Goal: Complete application form: Complete application form

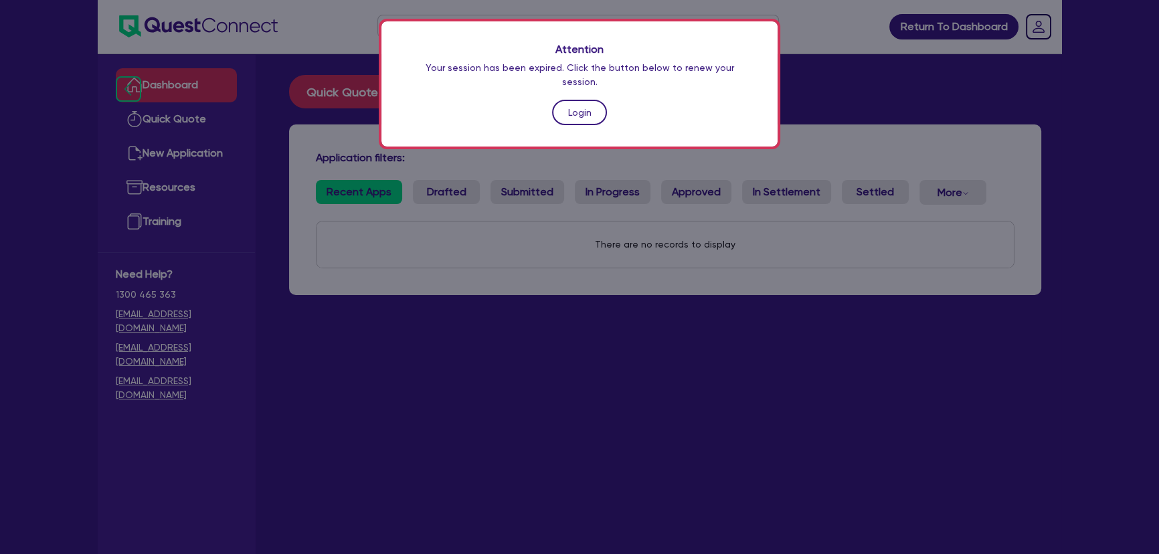
click at [575, 106] on link "Login" at bounding box center [579, 112] width 55 height 25
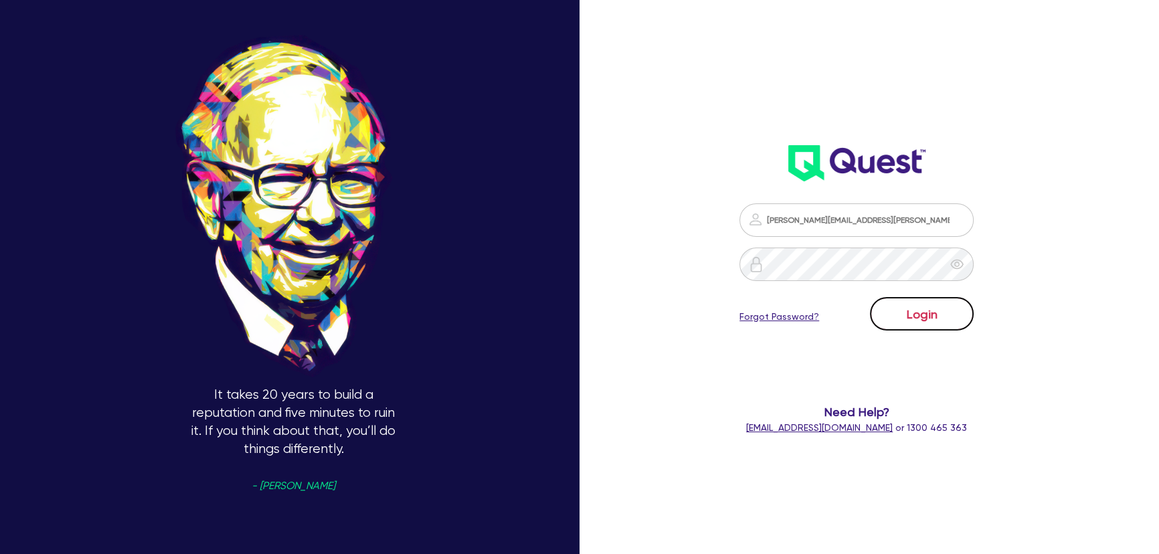
click at [927, 321] on button "Login" at bounding box center [922, 313] width 104 height 33
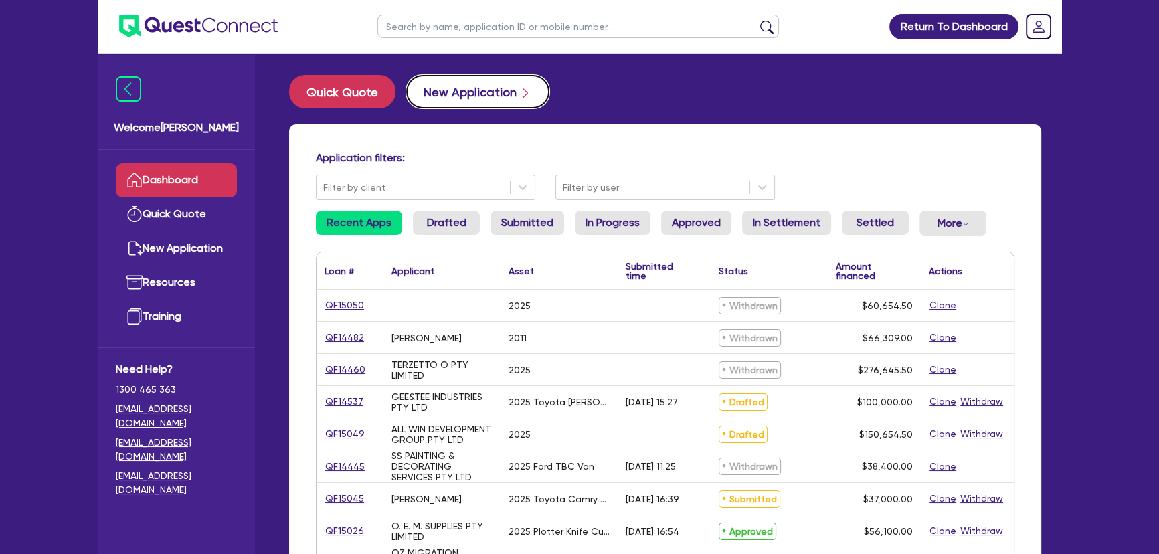
click at [452, 90] on button "New Application" at bounding box center [477, 91] width 143 height 33
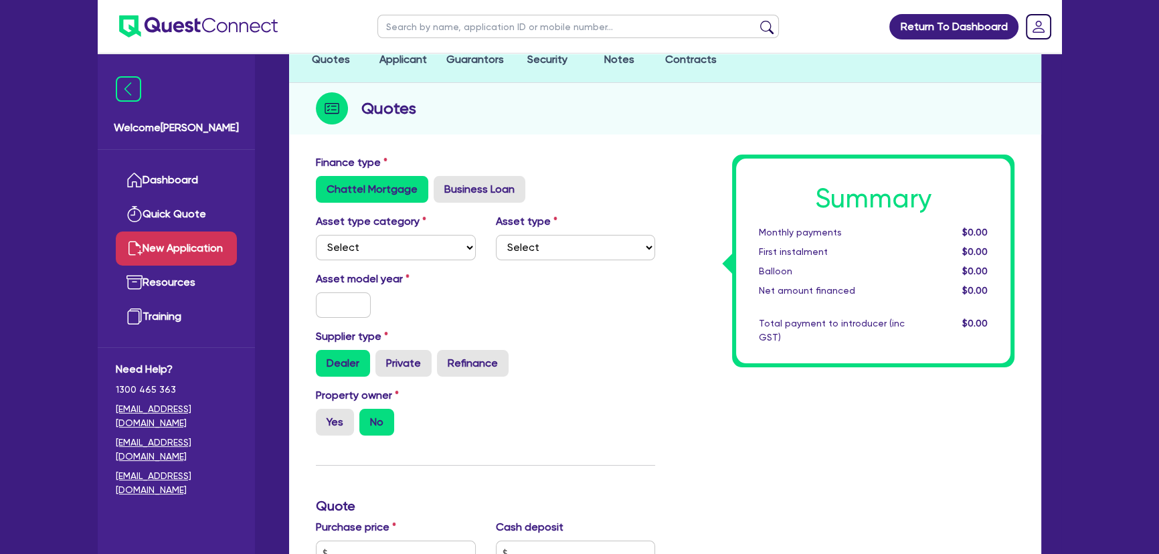
scroll to position [121, 0]
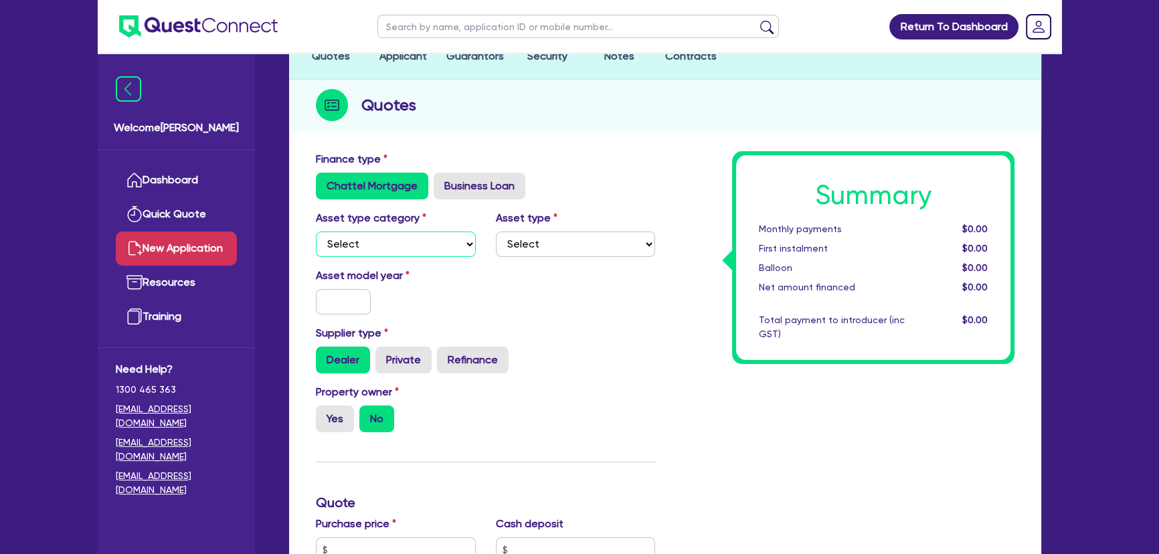
click at [387, 245] on select "Select Cars and light trucks Primary assets Secondary assets Tertiary assets" at bounding box center [396, 244] width 160 height 25
select select "PRIMARY_ASSETS"
click at [316, 232] on select "Select Cars and light trucks Primary assets Secondary assets Tertiary assets" at bounding box center [396, 244] width 160 height 25
click at [561, 253] on select "Select Heavy trucks over 4.5 tonne Trailers Bus and coaches Yellow goods and ex…" at bounding box center [576, 244] width 160 height 25
click at [456, 173] on label "Business Loan" at bounding box center [480, 186] width 92 height 27
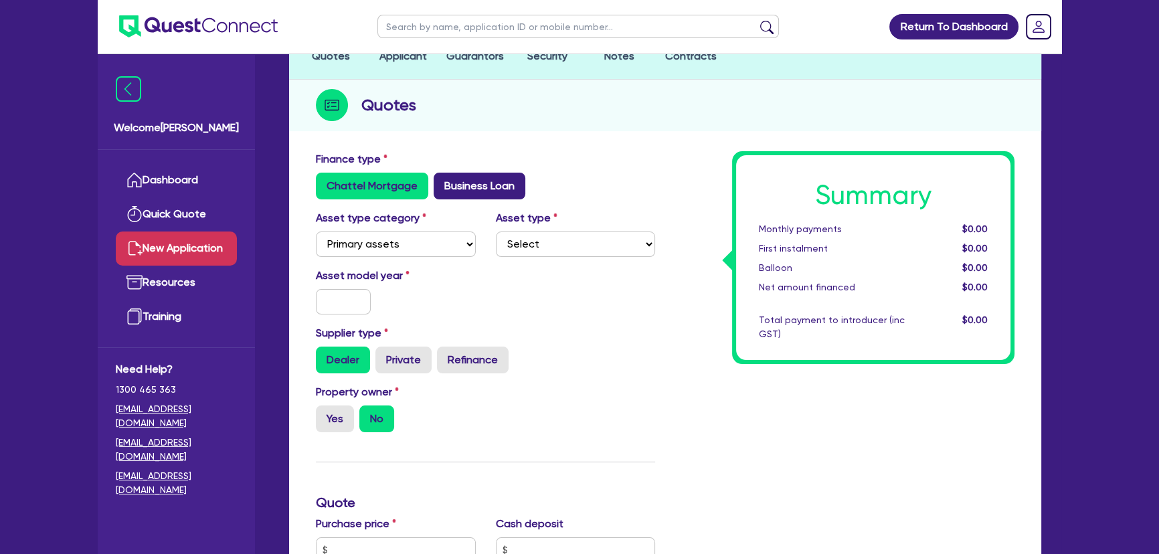
click at [442, 173] on input "Business Loan" at bounding box center [438, 177] width 9 height 9
radio input "true"
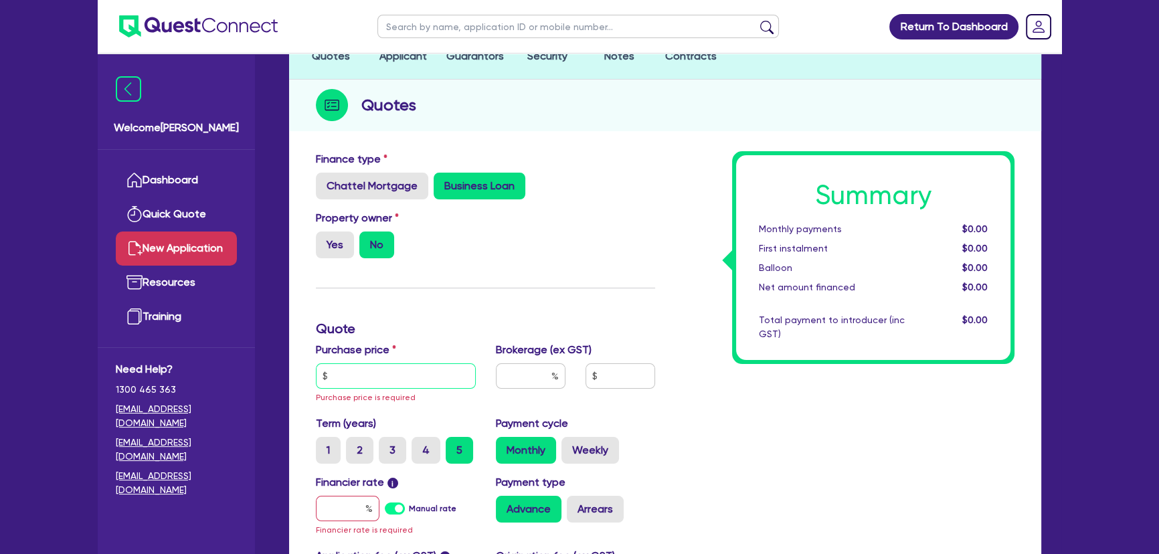
click at [384, 375] on input "text" at bounding box center [396, 375] width 160 height 25
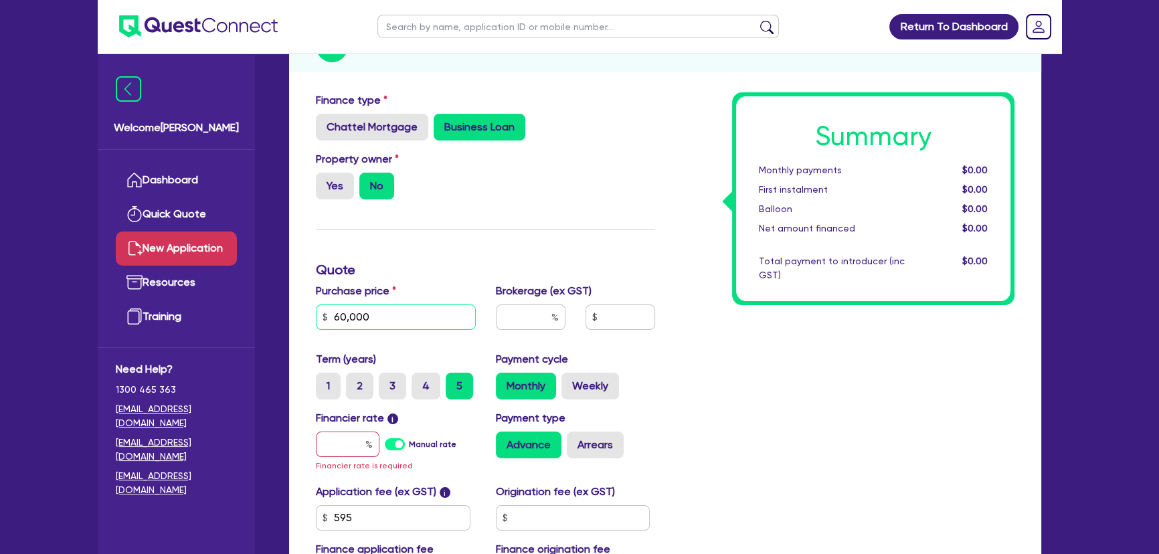
scroll to position [243, 0]
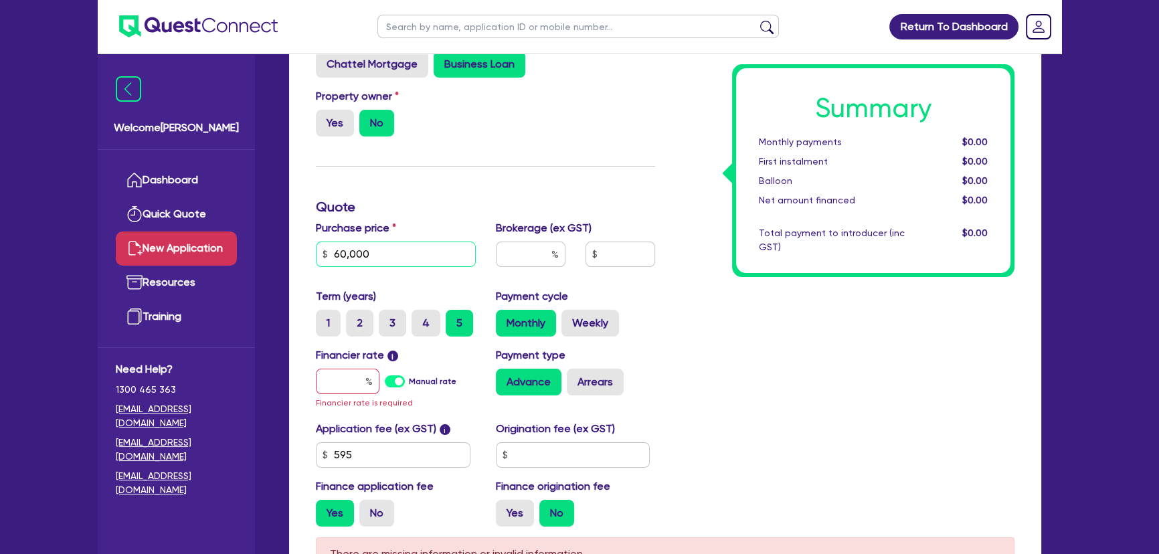
type input "60,000"
click at [329, 391] on input "text" at bounding box center [348, 381] width 64 height 25
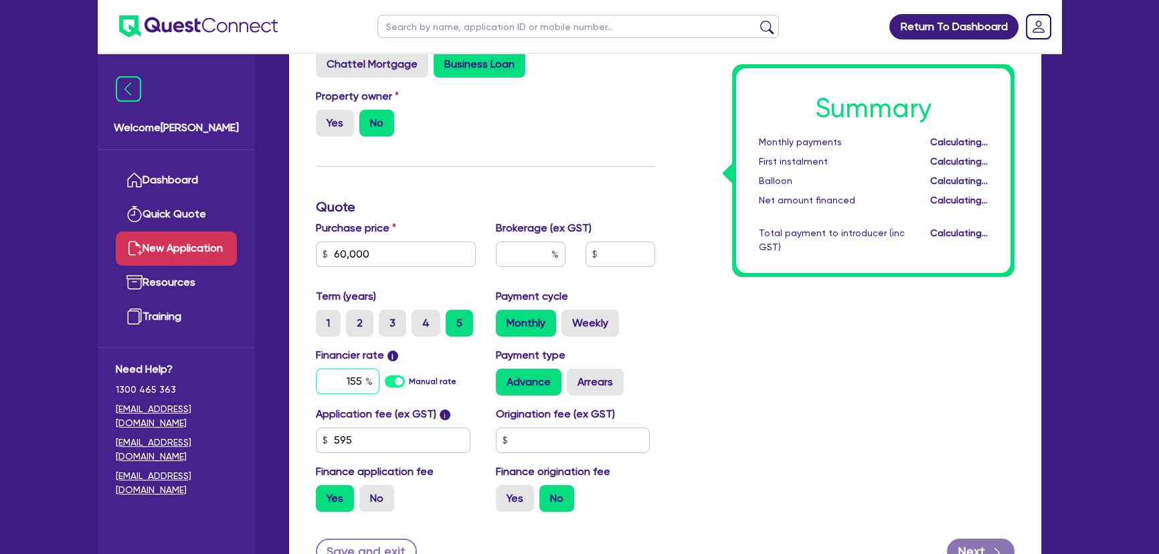
type input "1"
type input "20"
drag, startPoint x: 535, startPoint y: 228, endPoint x: 530, endPoint y: 256, distance: 28.6
click at [530, 256] on div "Brokerage (ex GST)" at bounding box center [576, 249] width 180 height 58
click at [529, 268] on div at bounding box center [531, 260] width 90 height 36
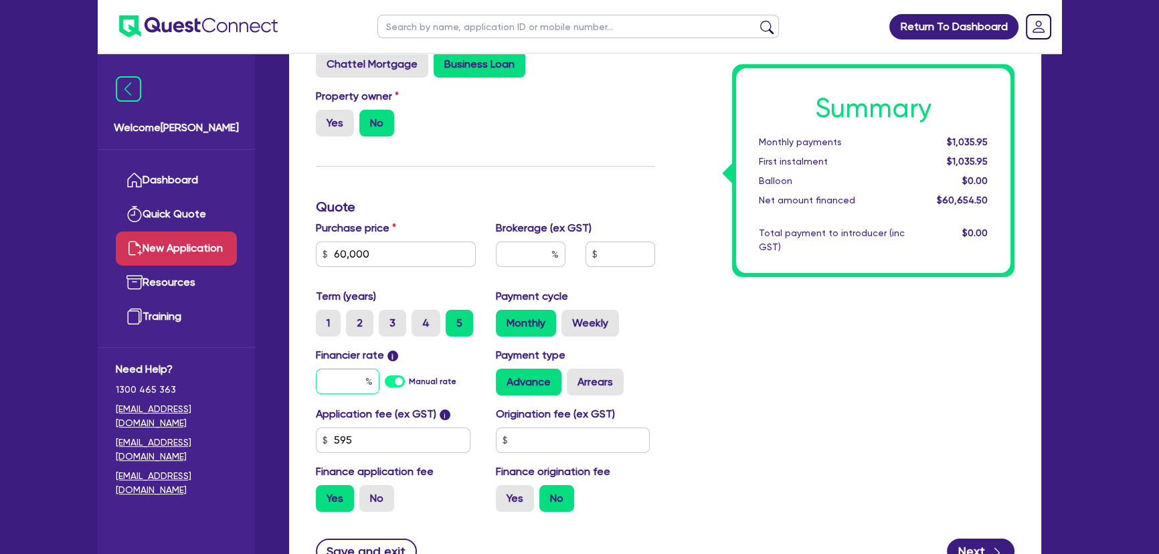
click at [530, 252] on input "text" at bounding box center [531, 254] width 70 height 25
type input "4"
drag, startPoint x: 897, startPoint y: 372, endPoint x: 889, endPoint y: 375, distance: 8.7
click at [889, 375] on div "Summary Monthly payments $1,580.63 First instalment $1,580.63 Balloon $0.00 Net…" at bounding box center [844, 275] width 359 height 493
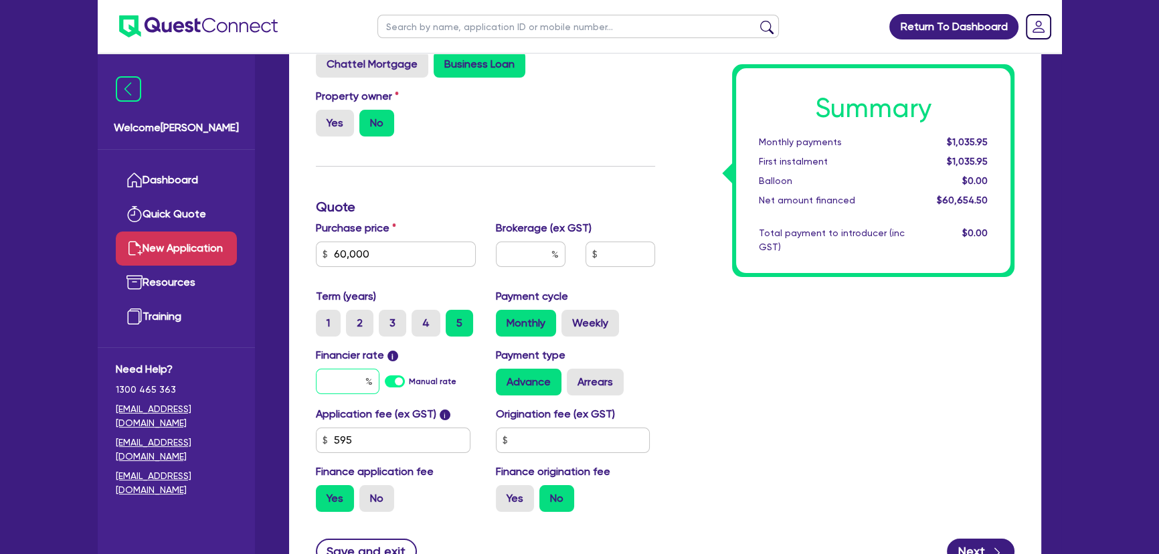
click at [964, 539] on button "Next" at bounding box center [981, 551] width 68 height 25
type input "2,426.18"
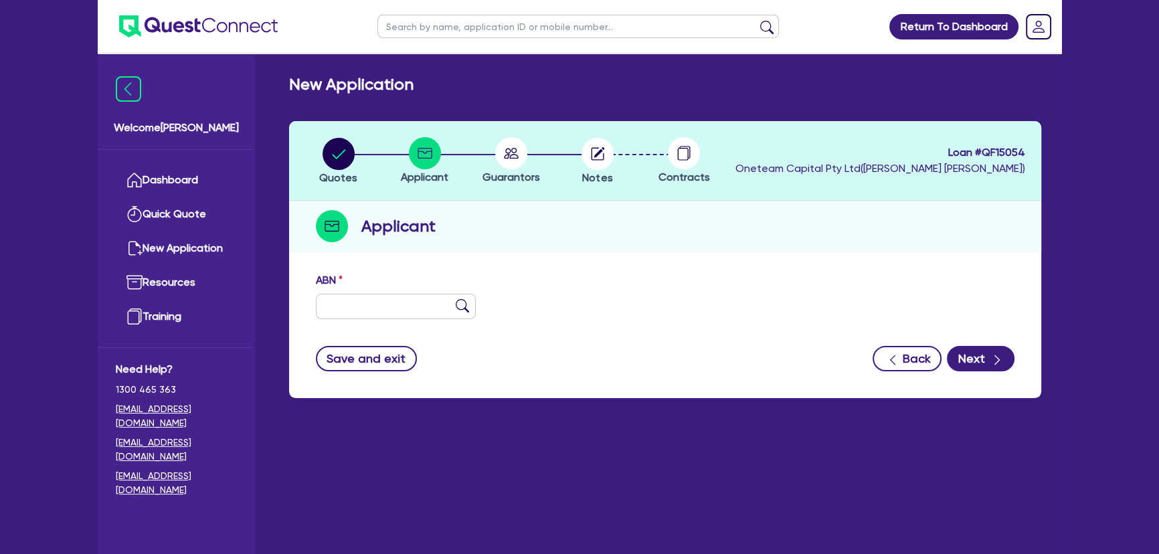
click at [389, 320] on div "ABN" at bounding box center [665, 301] width 719 height 58
click at [388, 302] on input "text" at bounding box center [396, 306] width 160 height 25
paste input "29 658 610 934"
type input "29 658 610 934"
click at [464, 304] on img at bounding box center [462, 305] width 13 height 13
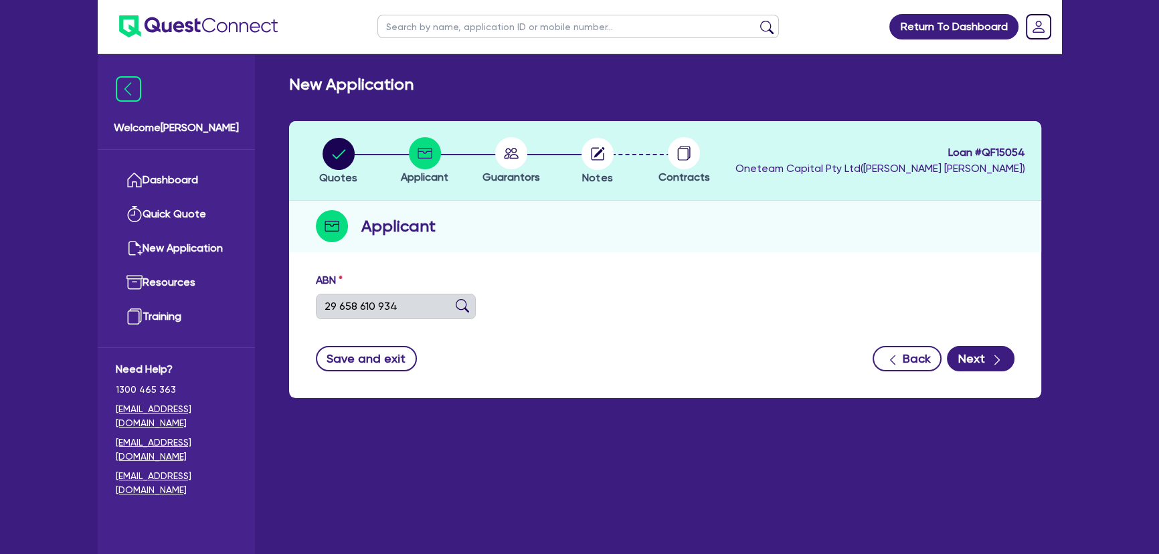
type input "NSW GUTTER PROTECTION PTY LTD"
type input "FOUR SEASONS GUTTER PROTECTION [GEOGRAPHIC_DATA]"
select select "COMPANY"
type input "[DATE]"
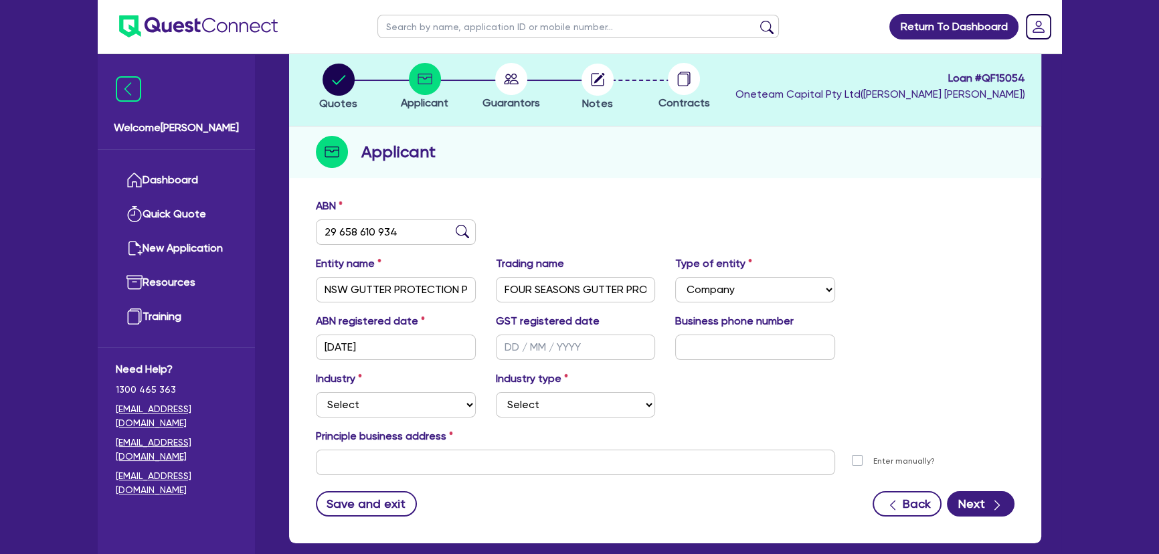
scroll to position [145, 0]
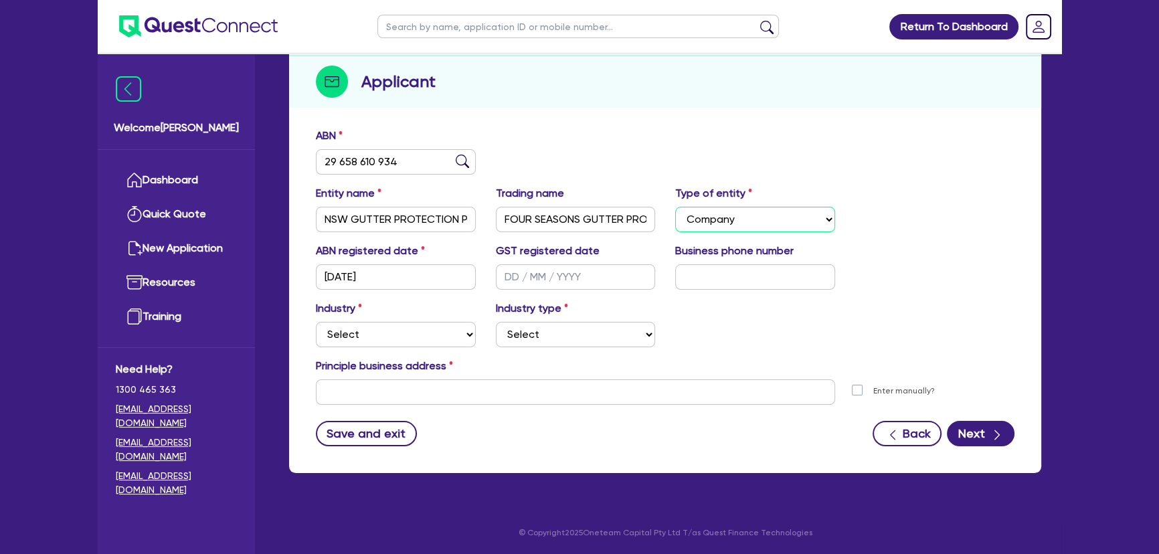
click at [769, 221] on select "Select Sole Trader Company Partnership Trust" at bounding box center [755, 219] width 160 height 25
click at [729, 162] on div "ABN 29 658 610 934" at bounding box center [665, 157] width 719 height 58
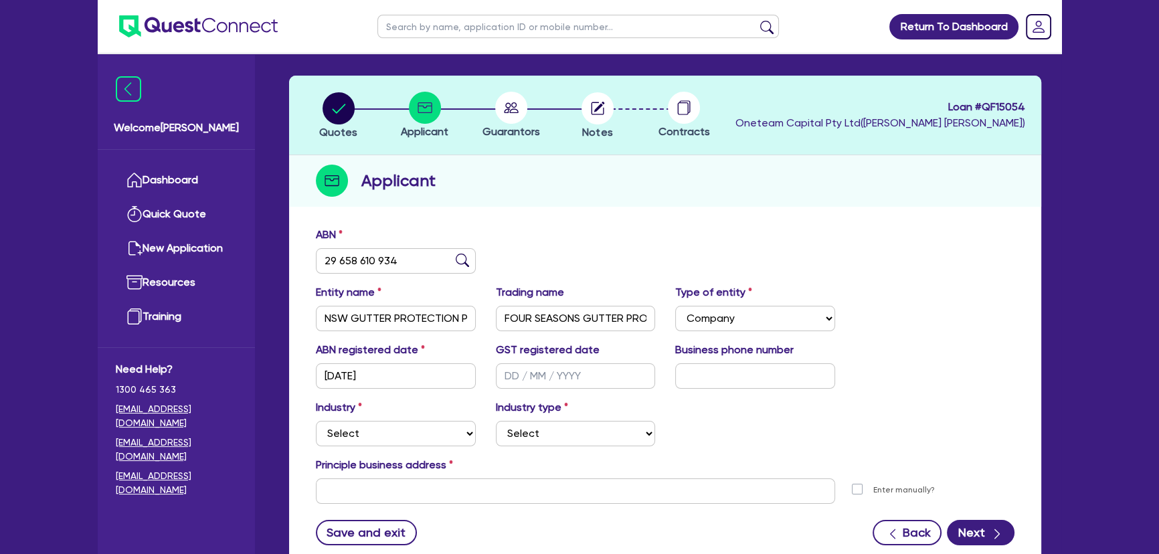
scroll to position [0, 0]
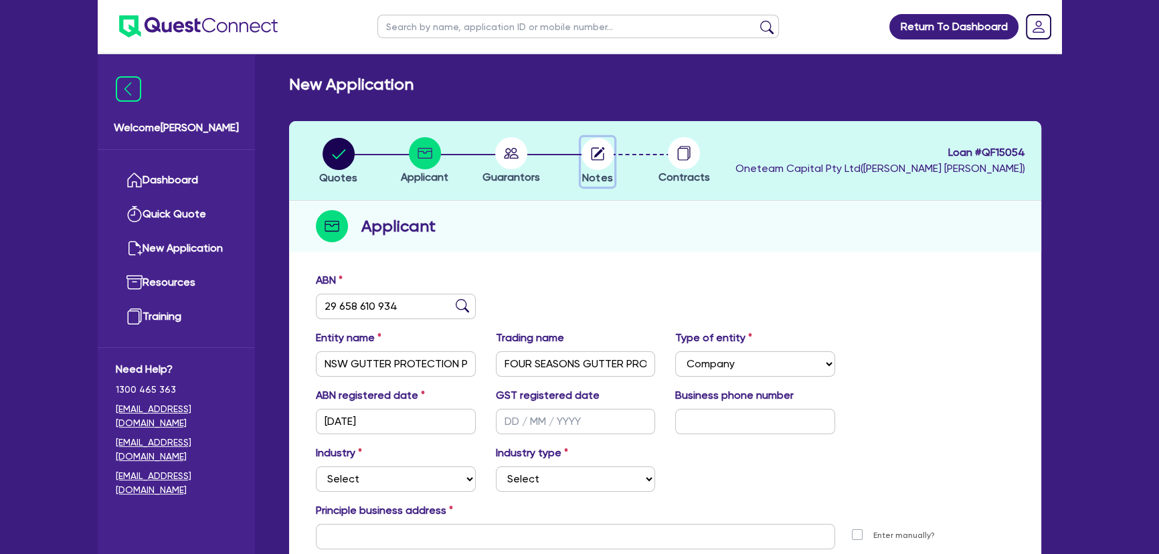
click at [598, 151] on circle "button" at bounding box center [597, 154] width 32 height 32
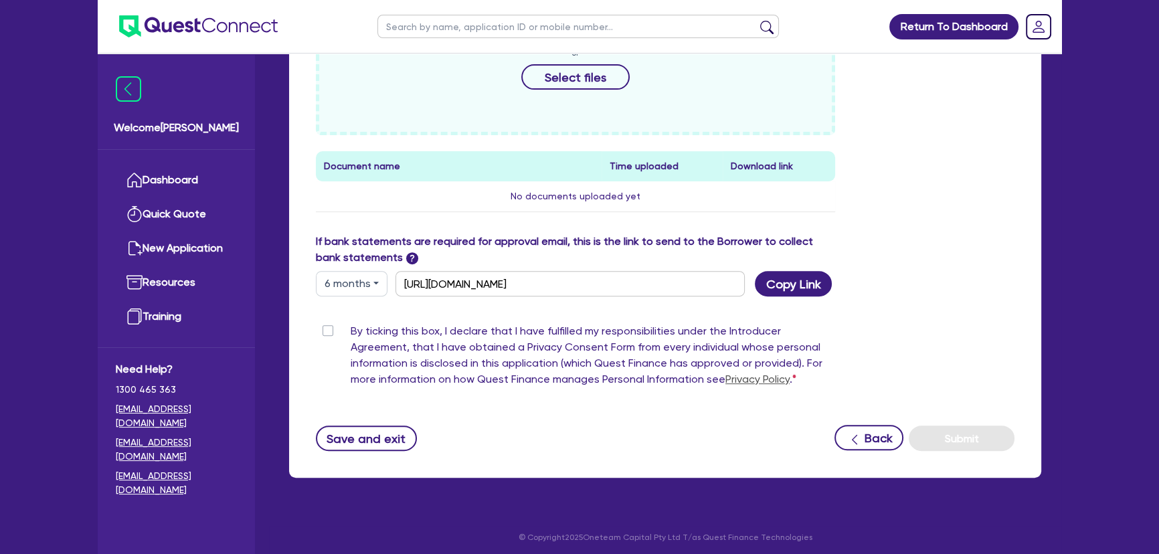
scroll to position [639, 0]
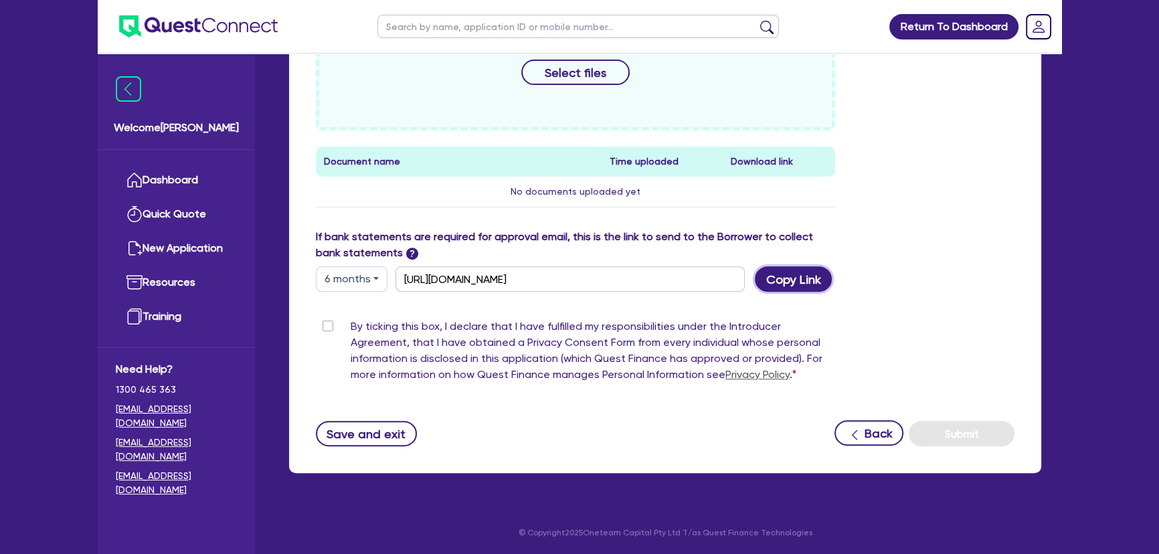
drag, startPoint x: 778, startPoint y: 278, endPoint x: 483, endPoint y: 238, distance: 297.9
click at [766, 274] on button "Copy Link" at bounding box center [793, 278] width 77 height 25
click at [333, 330] on div "By ticking this box, I declare that I have fulfilled my responsibilities under …" at bounding box center [575, 354] width 519 height 70
click at [351, 325] on label "By ticking this box, I declare that I have fulfilled my responsibilities under …" at bounding box center [593, 354] width 484 height 70
click at [327, 325] on input "By ticking this box, I declare that I have fulfilled my responsibilities under …" at bounding box center [321, 325] width 11 height 13
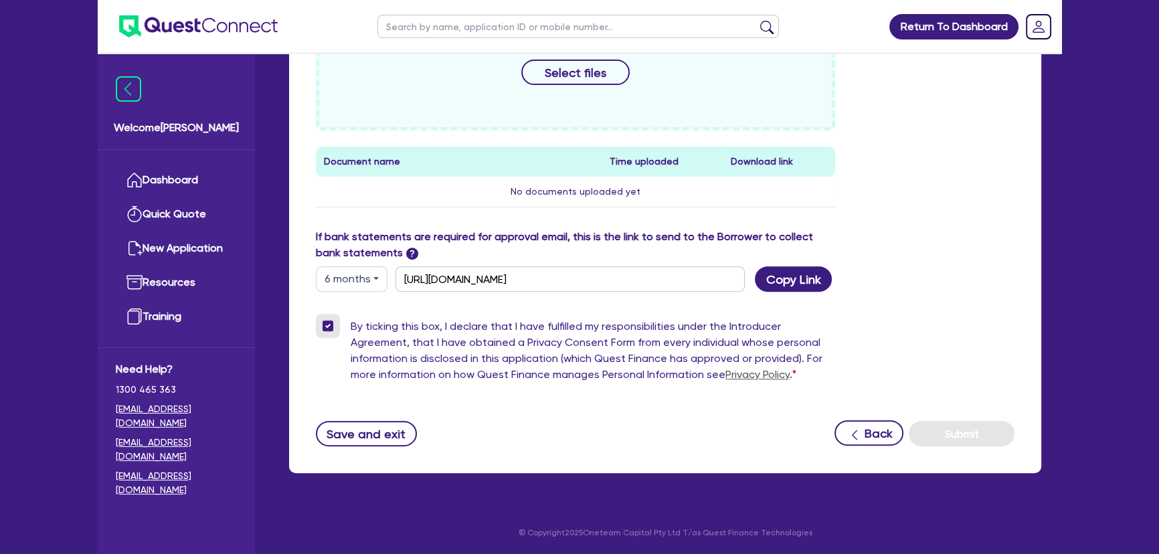
checkbox input "true"
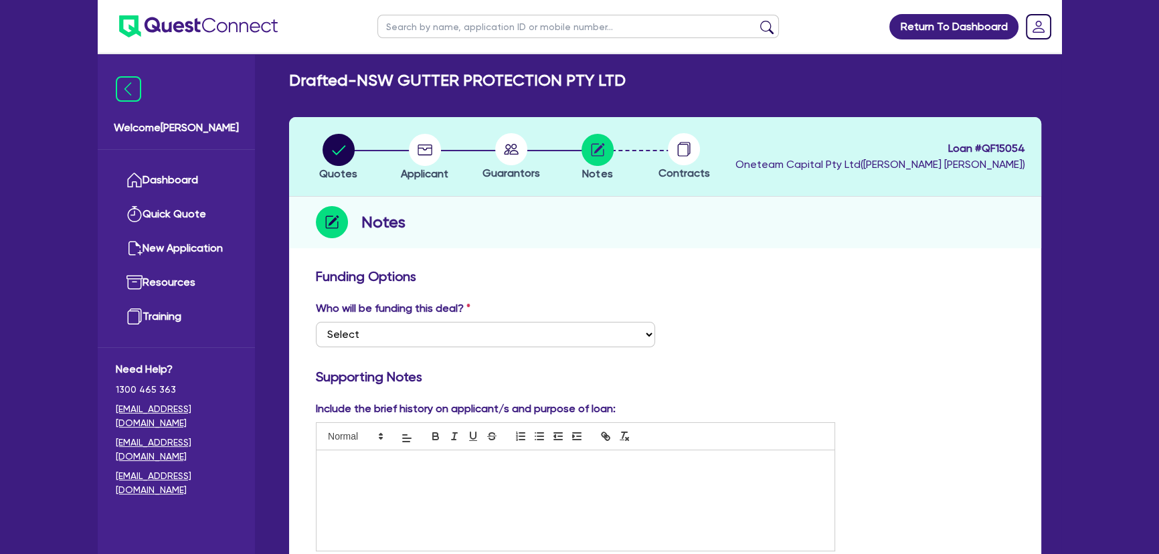
scroll to position [0, 0]
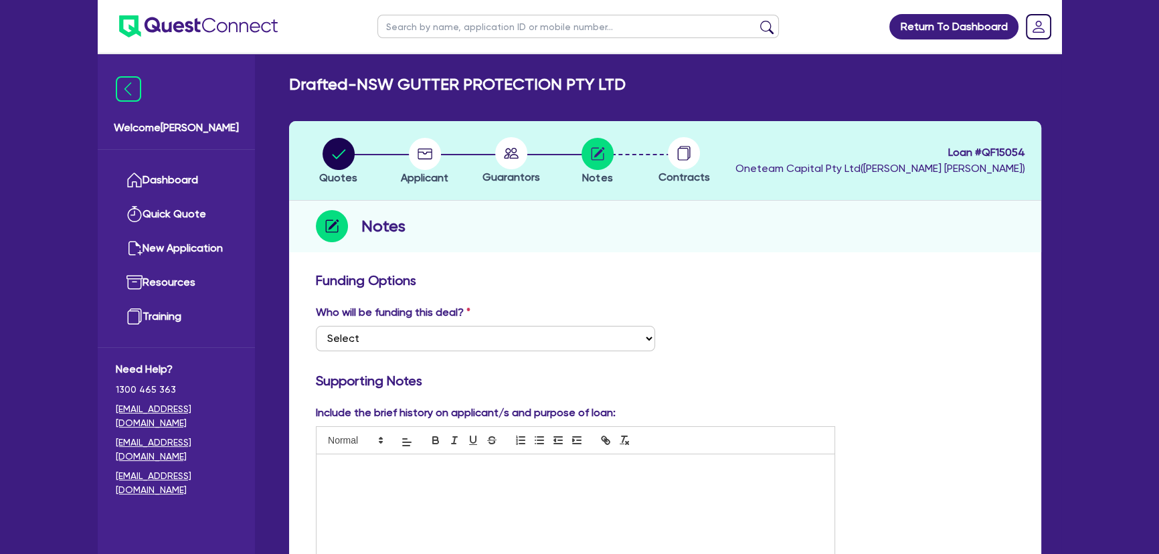
click at [236, 27] on img at bounding box center [198, 26] width 159 height 22
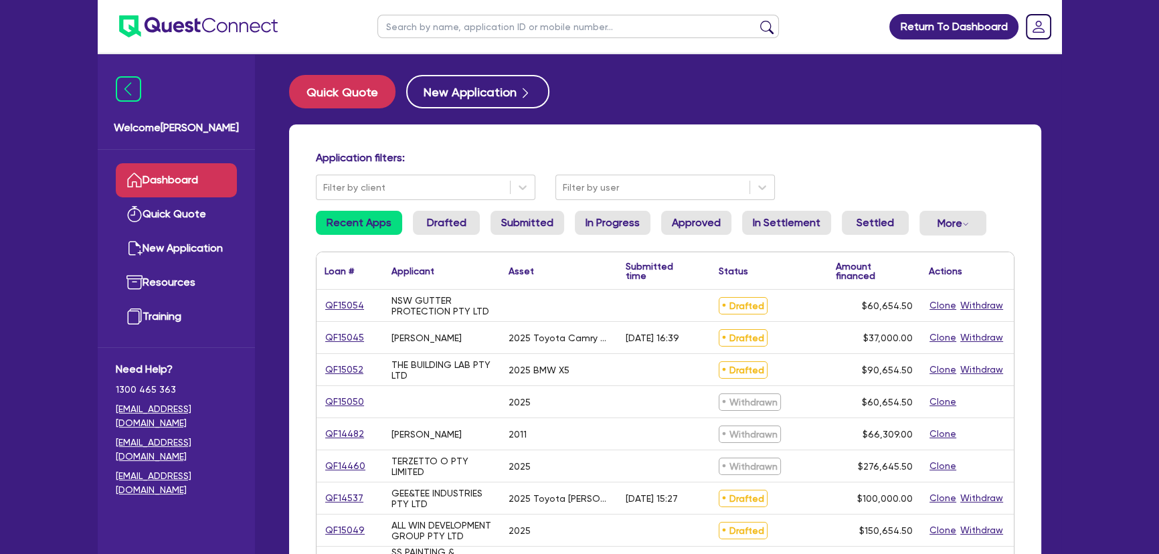
click at [511, 22] on input "text" at bounding box center [577, 26] width 401 height 23
type input "Kaper"
click at [756, 20] on button "submit" at bounding box center [766, 29] width 21 height 19
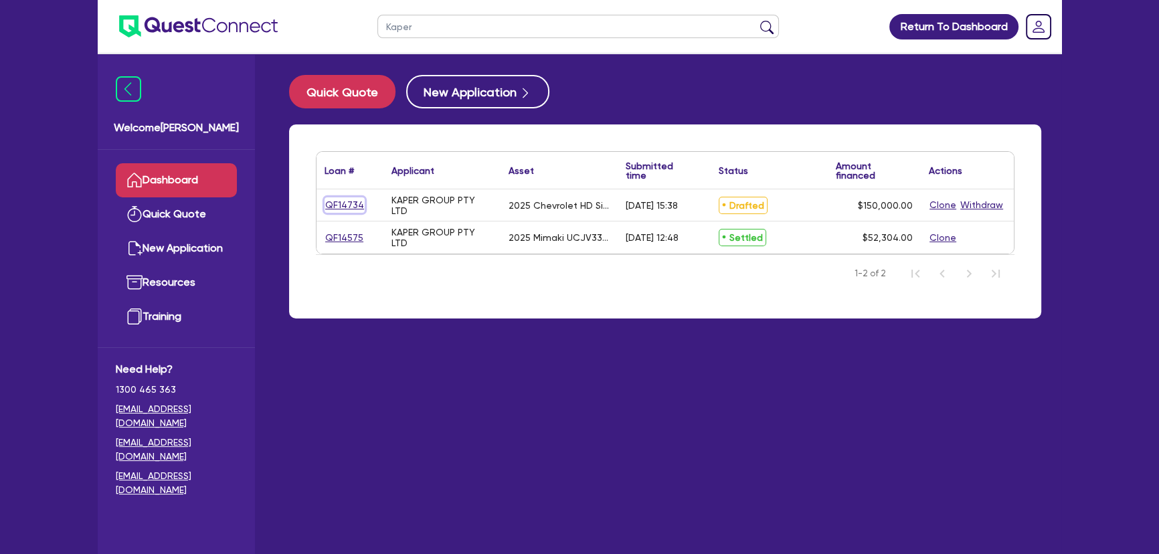
click at [352, 206] on link "QF14734" at bounding box center [345, 204] width 40 height 15
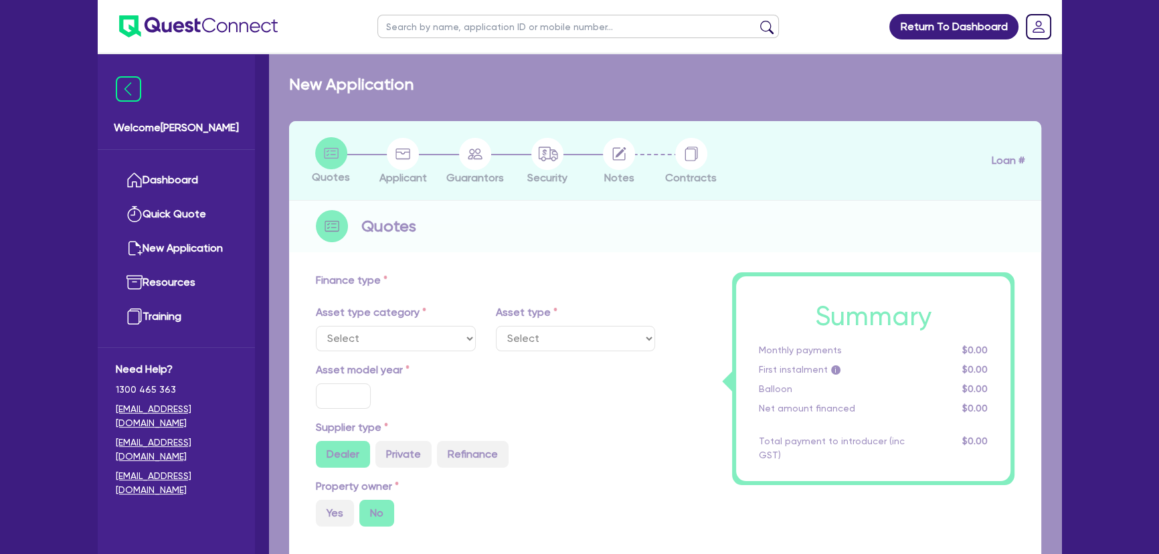
select select "CARS_AND_LIGHT_TRUCKS"
type input "2025"
radio input "true"
type input "172,000"
type input "22,000"
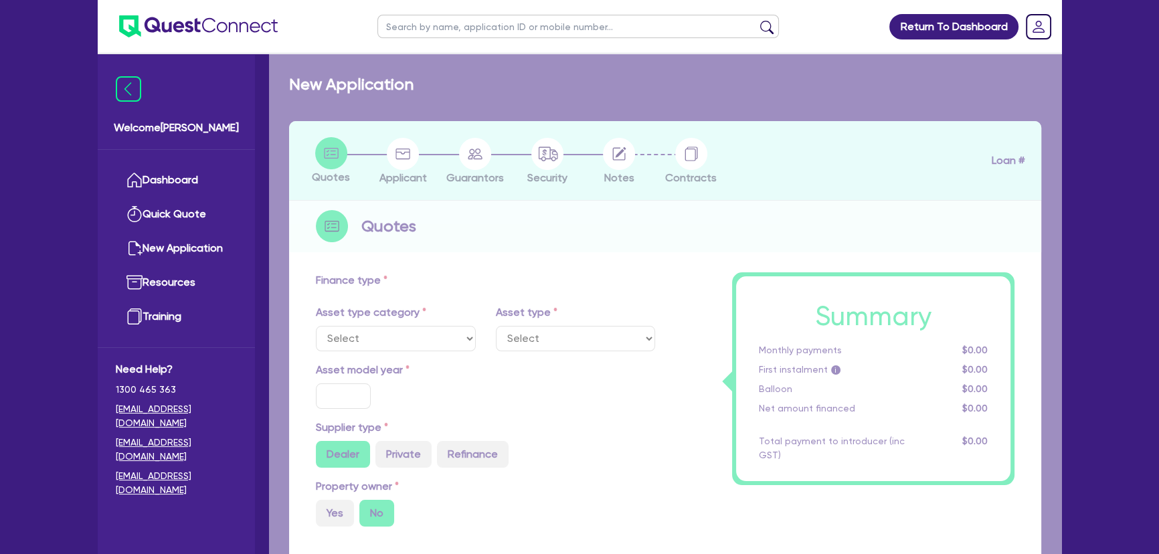
type input "1"
type input "1,500"
type input "6.25"
type input "450"
type input "100"
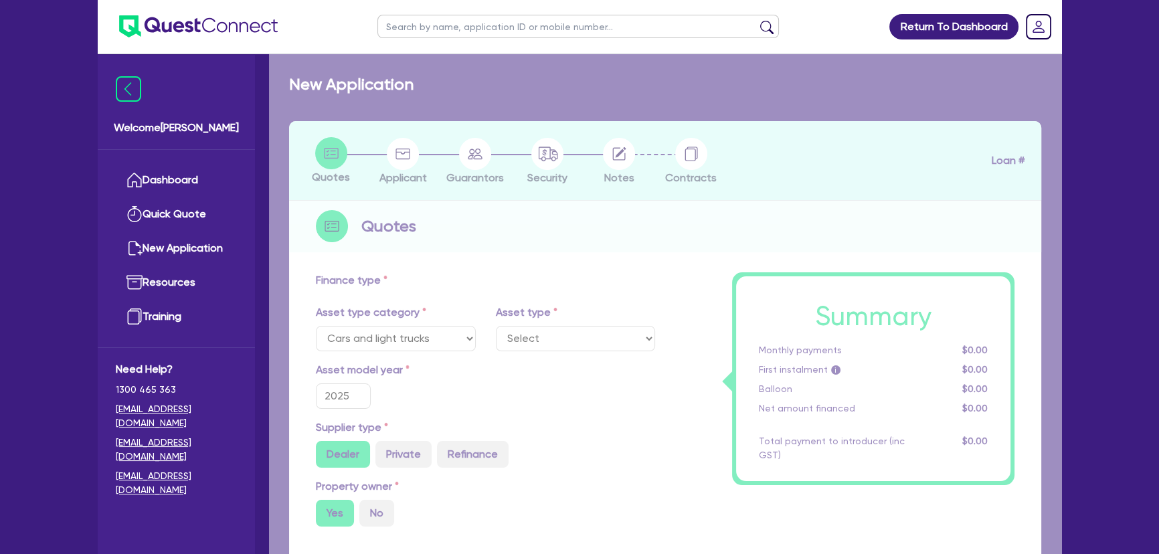
select select "PASSENGER_VEHICLES"
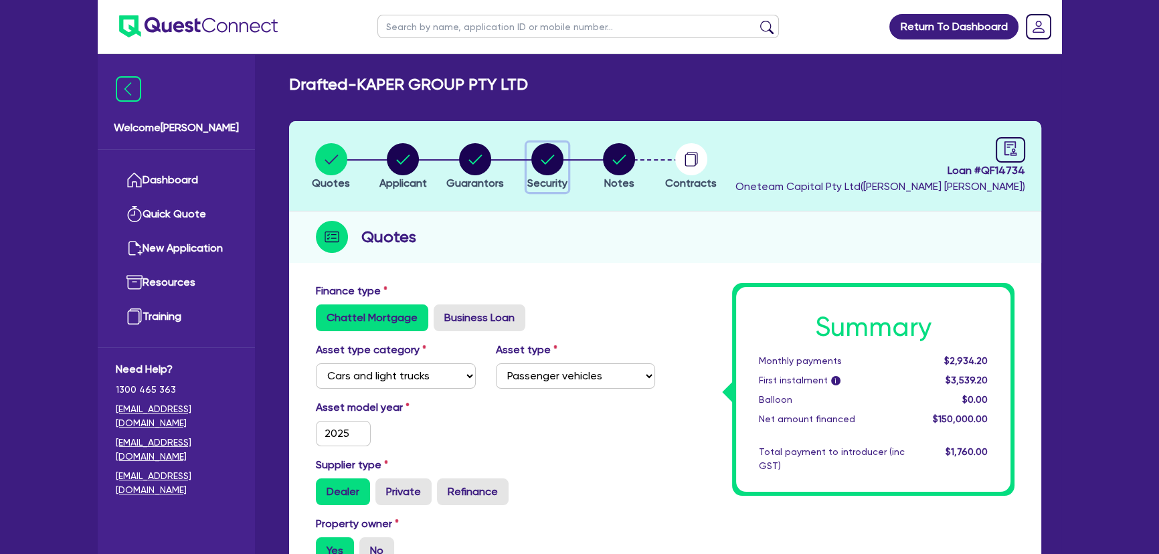
click at [543, 161] on circle "button" at bounding box center [547, 159] width 32 height 32
select select "CARS_AND_LIGHT_TRUCKS"
select select "PASSENGER_VEHICLES"
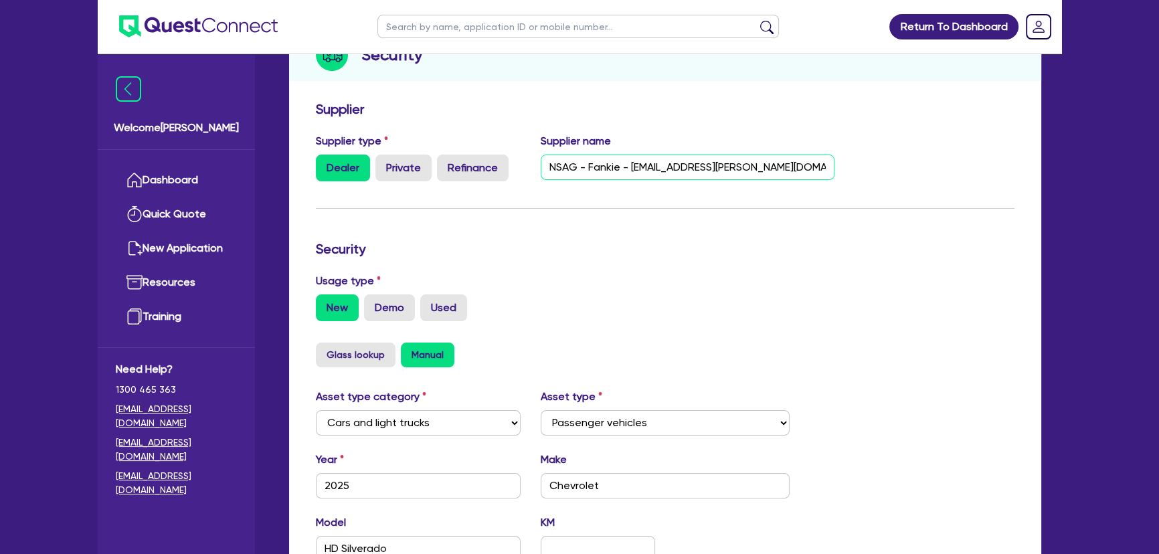
scroll to position [0, 12]
drag, startPoint x: 774, startPoint y: 166, endPoint x: 852, endPoint y: 165, distance: 78.3
click at [852, 165] on div "Supplier type Dealer Private Refinance Supplier name NSAG - Fankie - [EMAIL_ADD…" at bounding box center [665, 162] width 719 height 59
click at [579, 171] on input "NSAG - Fankie - [EMAIL_ADDRESS][PERSON_NAME][DOMAIN_NAME] - 02 8878 7840" at bounding box center [688, 167] width 294 height 25
type input "NSAG - Frankie - [EMAIL_ADDRESS][PERSON_NAME][DOMAIN_NAME] - 02 8878 7840"
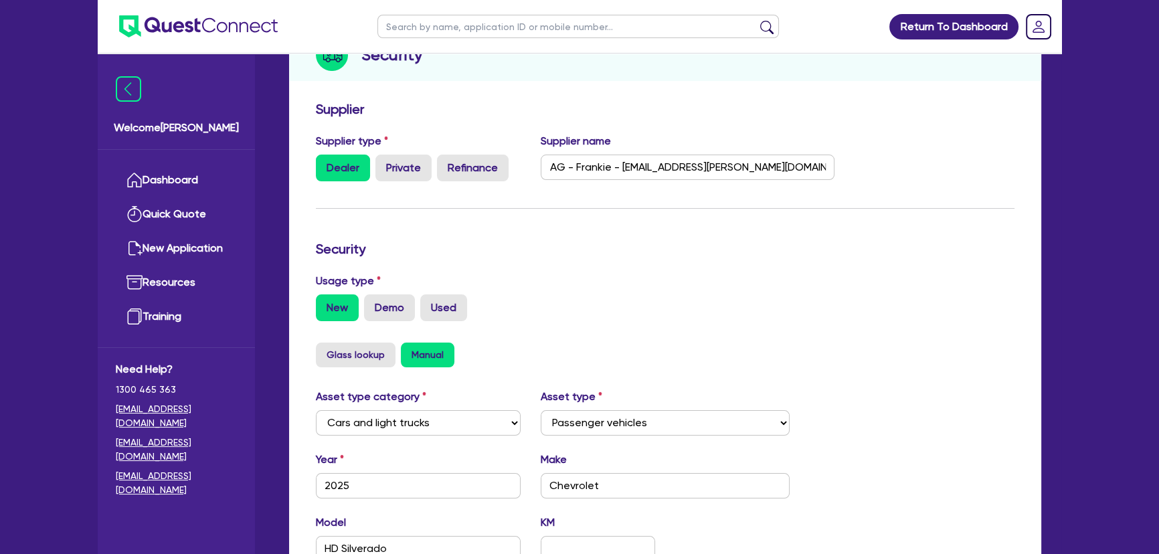
scroll to position [0, 0]
click at [681, 250] on h3 "Security" at bounding box center [665, 249] width 699 height 16
click at [257, 40] on ul at bounding box center [188, 26] width 180 height 53
click at [254, 39] on ul at bounding box center [188, 26] width 180 height 53
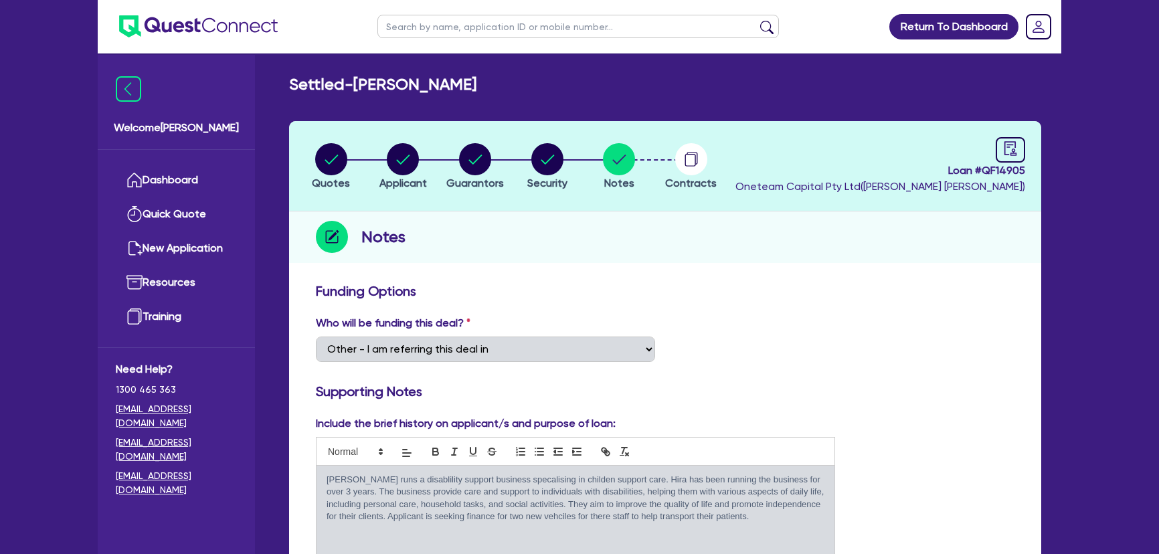
select select "Other"
